Goal: Task Accomplishment & Management: Manage account settings

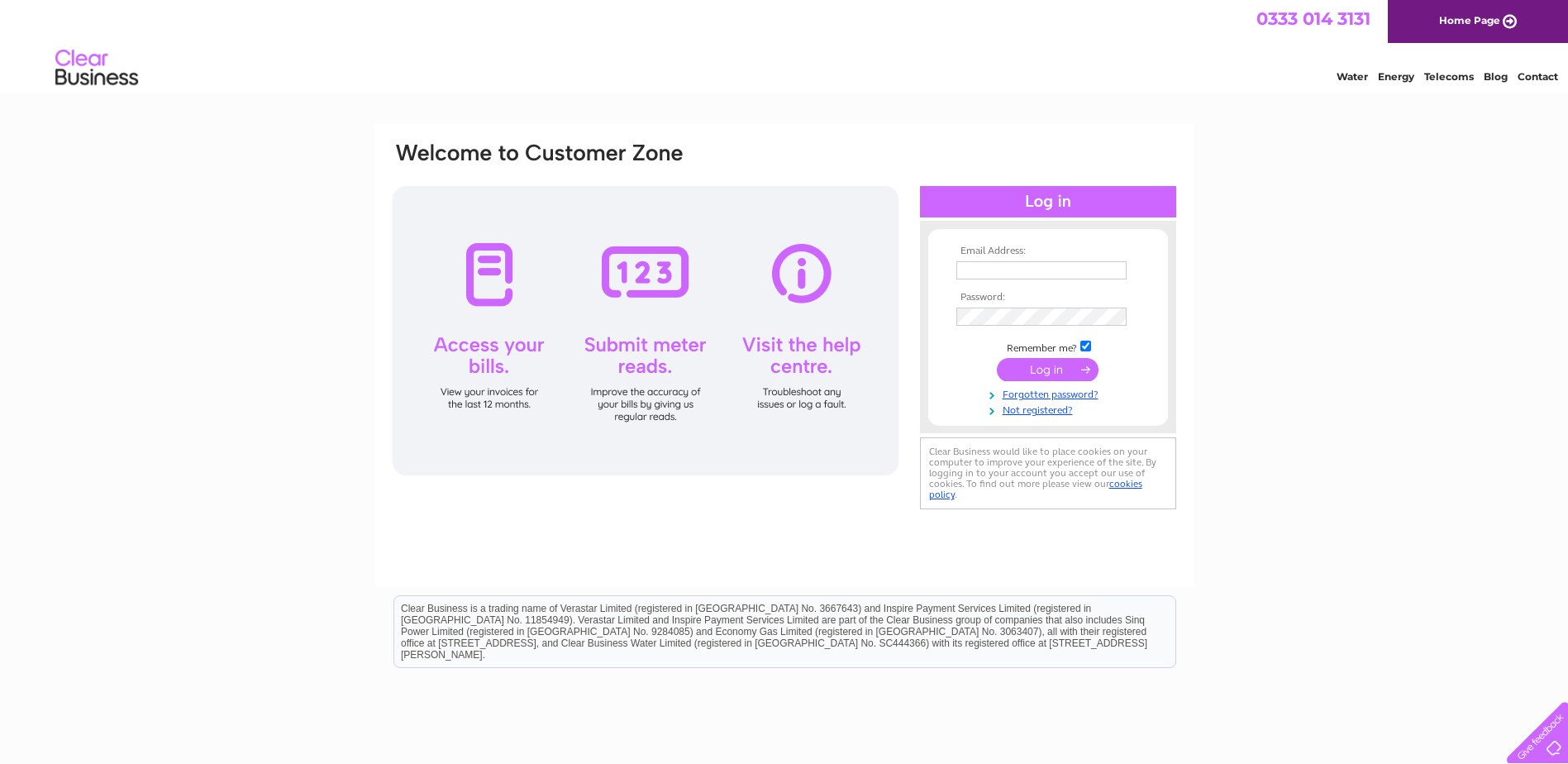
click at [985, 273] on input "text" at bounding box center [1041, 271] width 170 height 18
type input "[EMAIL_ADDRESS][DOMAIN_NAME]"
click at [1037, 367] on input "submit" at bounding box center [1048, 371] width 101 height 24
click at [1037, 365] on input "submit" at bounding box center [1048, 370] width 101 height 24
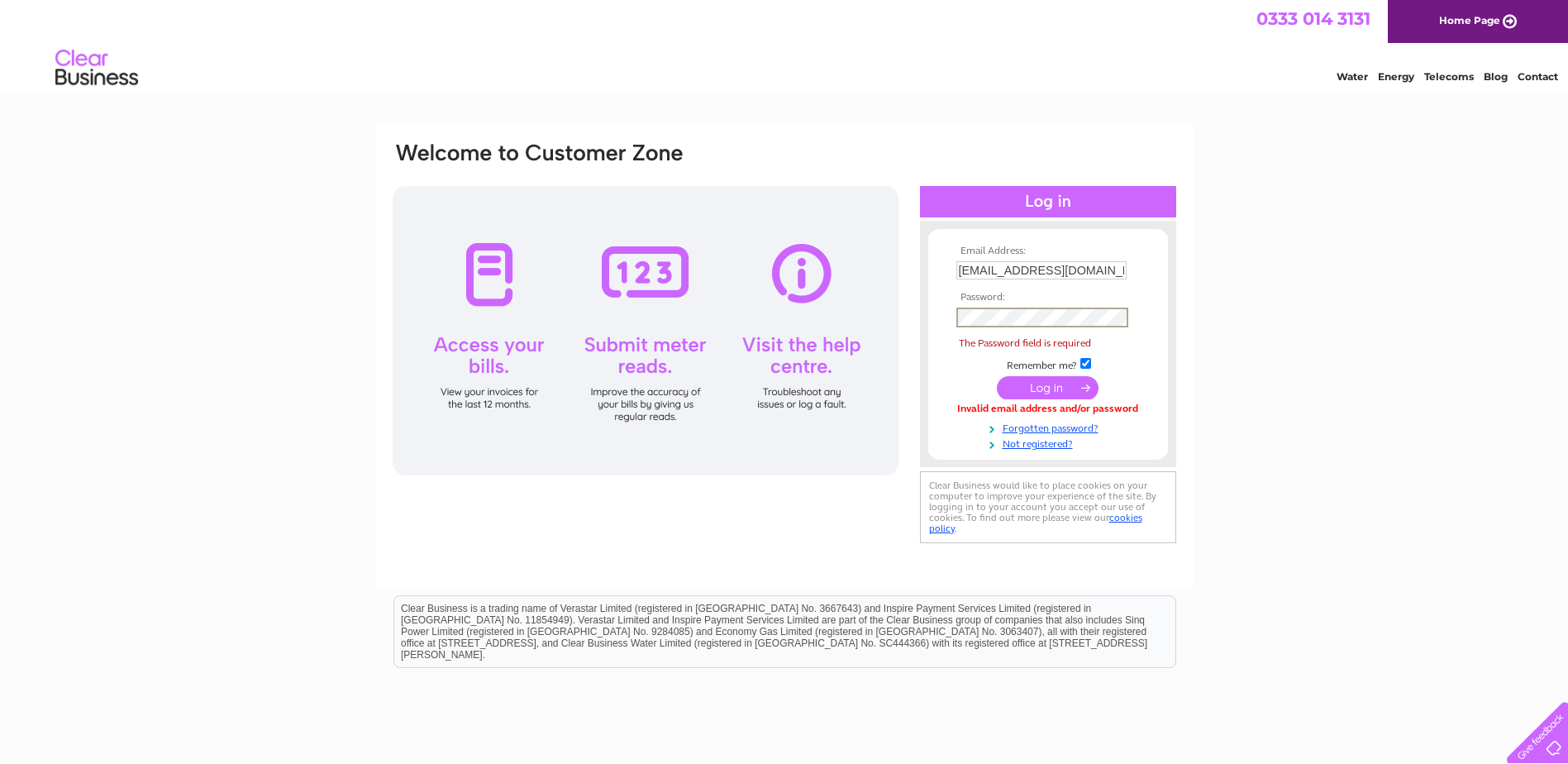
click at [1073, 273] on input "[EMAIL_ADDRESS][DOMAIN_NAME]" at bounding box center [1041, 271] width 170 height 18
click at [1031, 389] on input "submit" at bounding box center [1048, 388] width 101 height 24
